Goal: Task Accomplishment & Management: Use online tool/utility

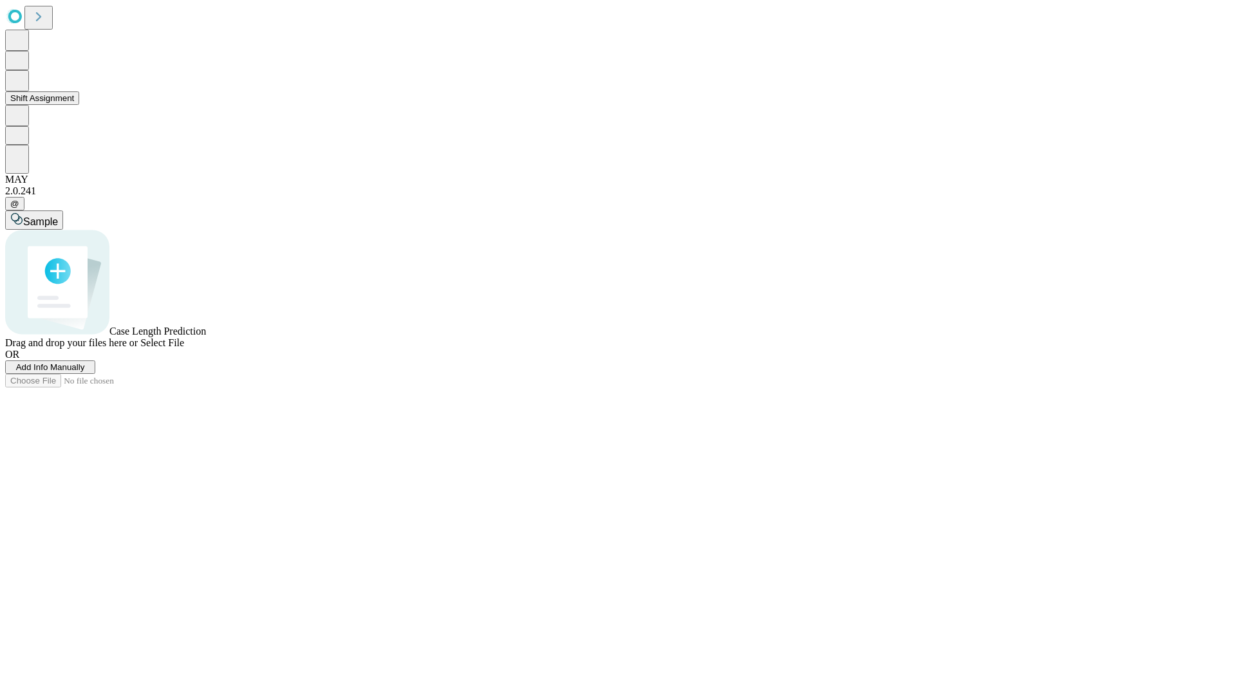
click at [79, 105] on button "Shift Assignment" at bounding box center [42, 98] width 74 height 14
